Goal: Information Seeking & Learning: Learn about a topic

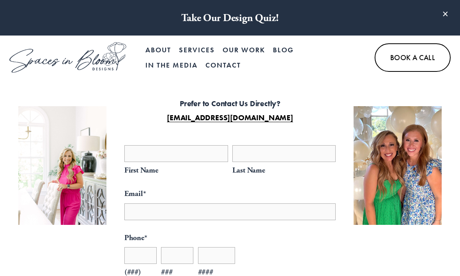
select select "**"
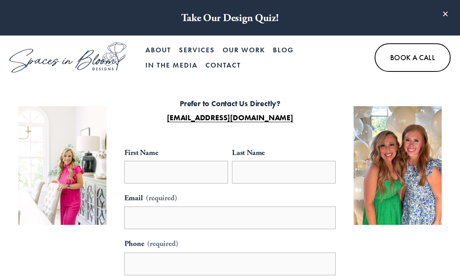
click at [241, 48] on link "Our Work" at bounding box center [244, 49] width 42 height 15
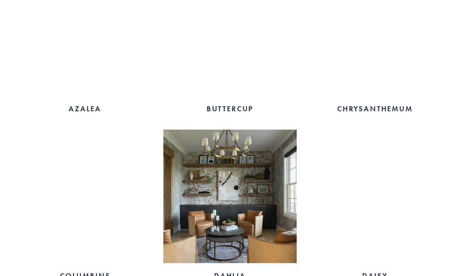
scroll to position [488, 0]
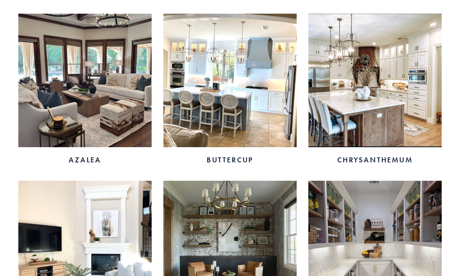
click at [414, 240] on img at bounding box center [374, 246] width 133 height 133
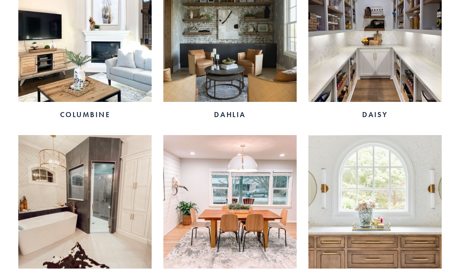
scroll to position [720, 0]
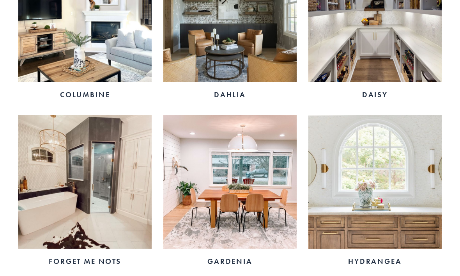
click at [427, 224] on img at bounding box center [374, 181] width 133 height 133
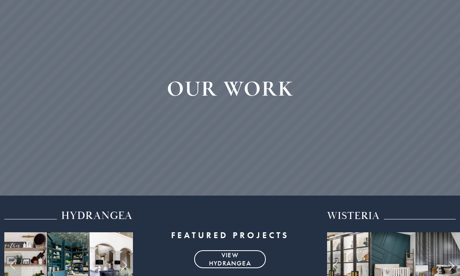
scroll to position [0, 0]
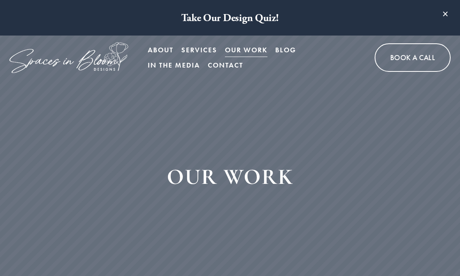
click at [226, 65] on link "Contact" at bounding box center [225, 64] width 35 height 15
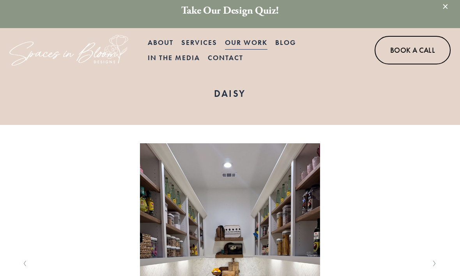
scroll to position [7, 0]
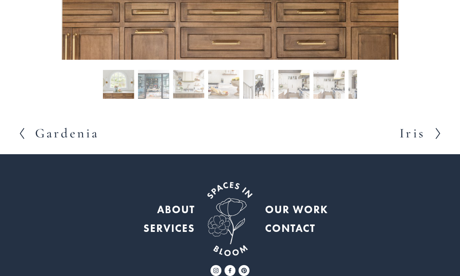
scroll to position [342, 0]
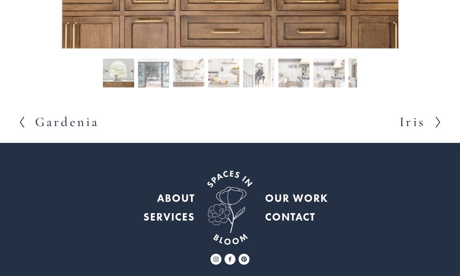
click at [150, 90] on button "Slide 2 Slide 2 (current slide)" at bounding box center [153, 74] width 31 height 31
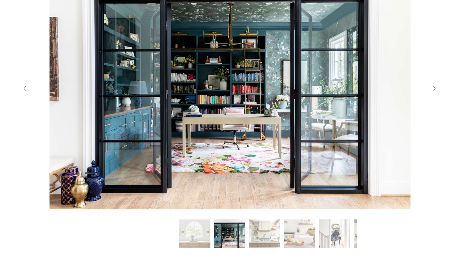
scroll to position [154, 0]
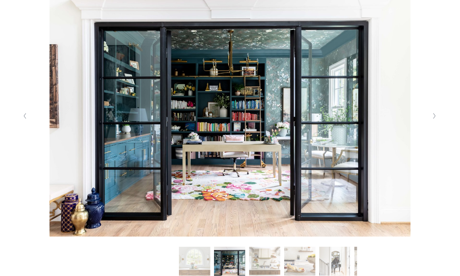
click at [435, 119] on icon "Next Slide" at bounding box center [435, 116] width 4 height 6
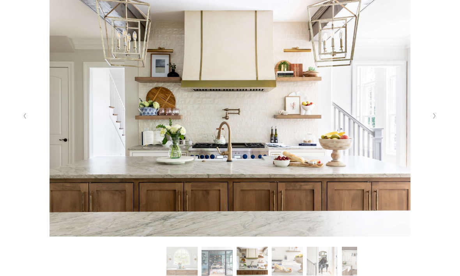
scroll to position [155, 0]
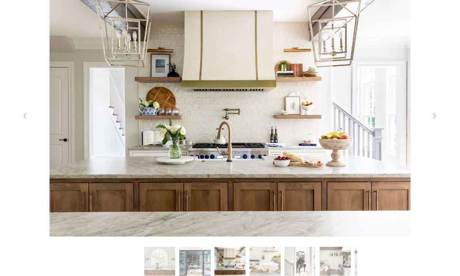
click at [439, 122] on button "Next Slide" at bounding box center [435, 116] width 11 height 12
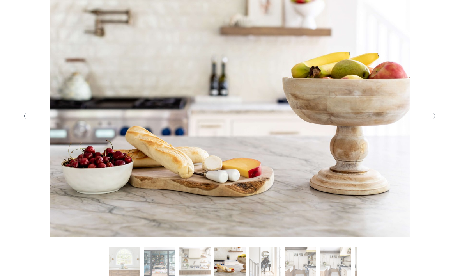
click at [438, 122] on button "Next Slide" at bounding box center [435, 116] width 11 height 12
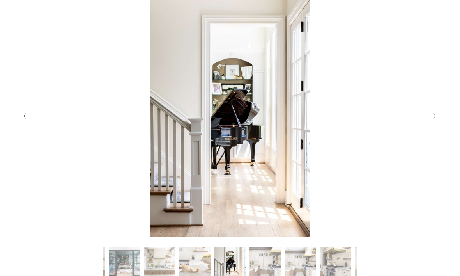
click at [438, 122] on button "Next Slide" at bounding box center [435, 116] width 11 height 12
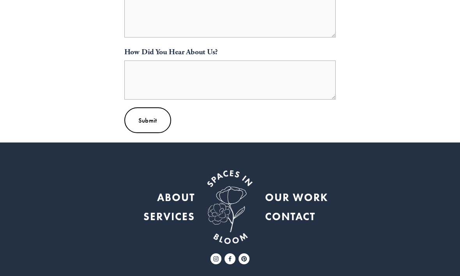
scroll to position [423, 0]
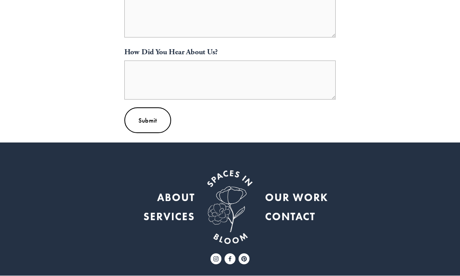
click at [213, 255] on use "Instagram" at bounding box center [215, 258] width 11 height 11
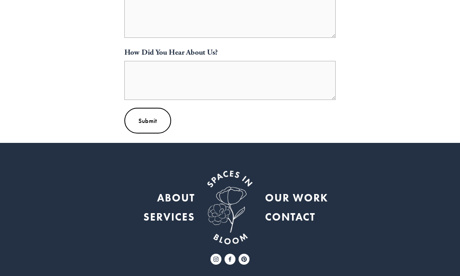
scroll to position [449, 0]
